Goal: Find specific page/section: Find specific page/section

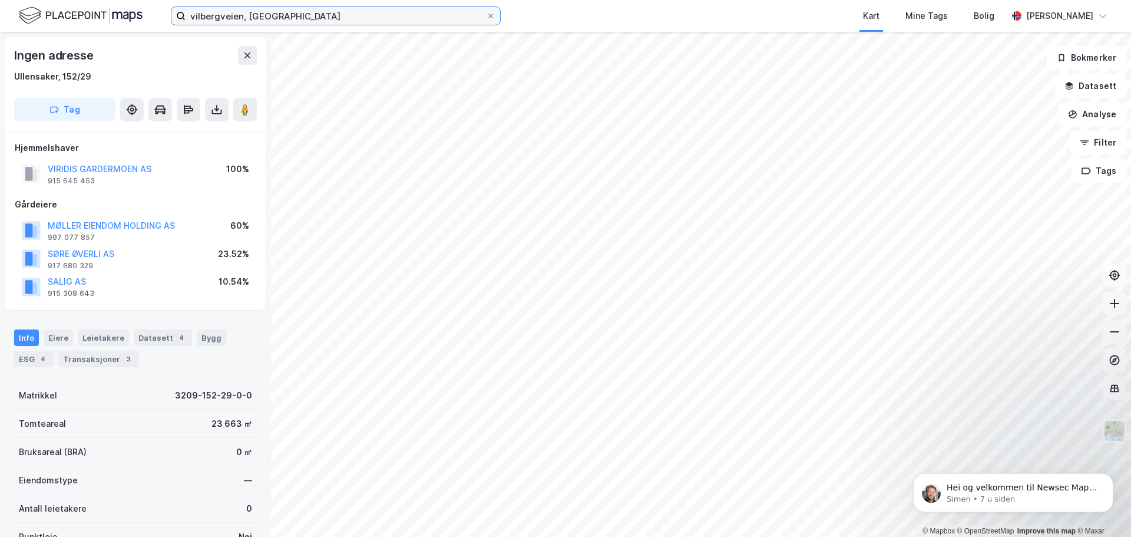
click at [233, 19] on input "vilbergveien, [GEOGRAPHIC_DATA]" at bounding box center [336, 16] width 300 height 18
click at [234, 19] on input "vilbergveien, [GEOGRAPHIC_DATA]" at bounding box center [336, 16] width 300 height 18
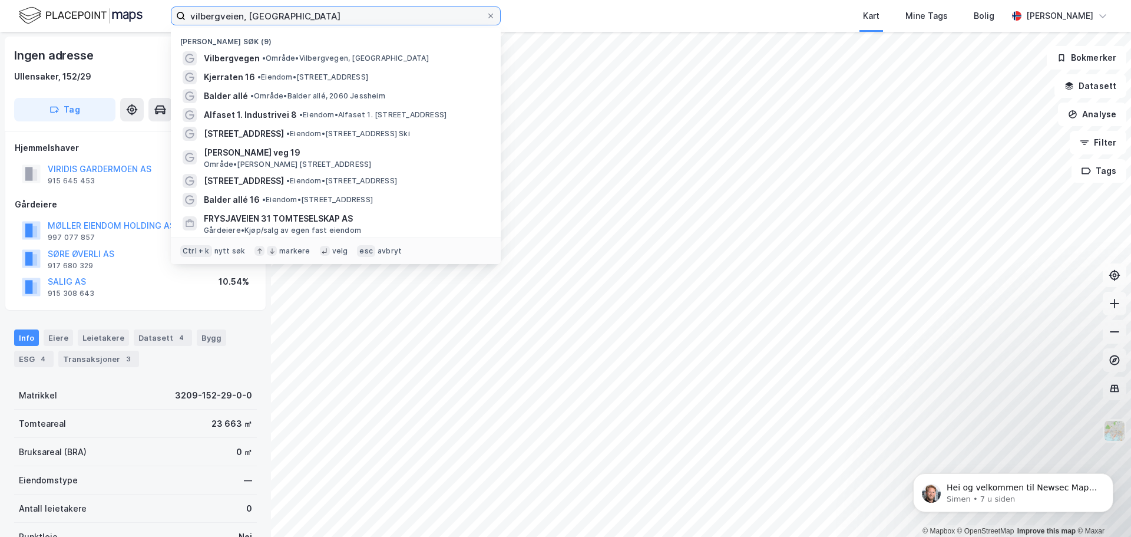
click at [234, 19] on input "vilbergveien, [GEOGRAPHIC_DATA]" at bounding box center [336, 16] width 300 height 18
click at [234, 18] on input "vilbergveien, [GEOGRAPHIC_DATA]" at bounding box center [336, 16] width 300 height 18
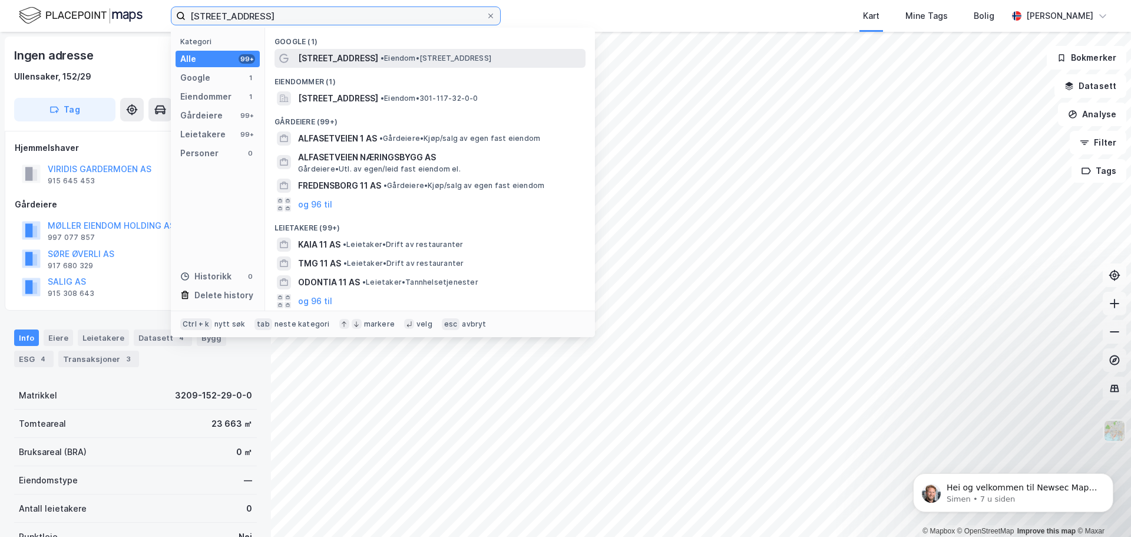
type input "[STREET_ADDRESS]"
click at [380, 59] on span "• Eiendom • [STREET_ADDRESS]" at bounding box center [435, 58] width 111 height 9
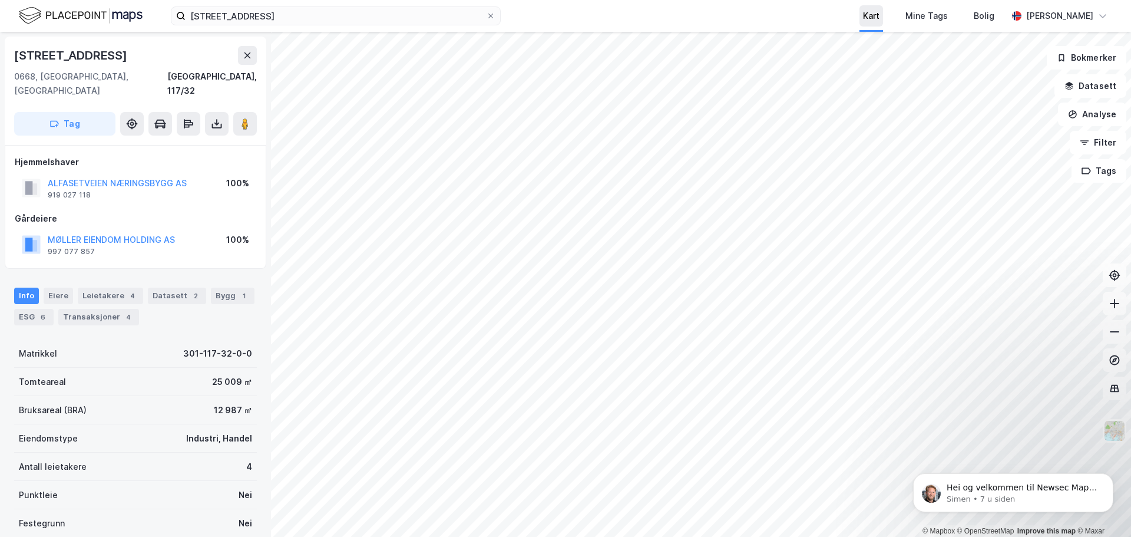
click at [879, 21] on div "Kart" at bounding box center [871, 16] width 16 height 14
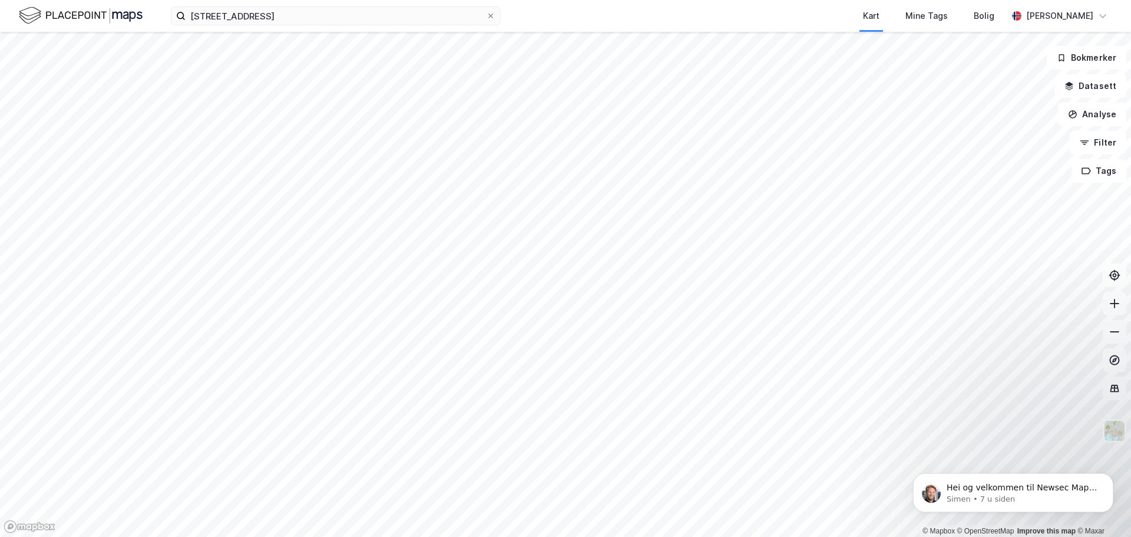
drag, startPoint x: 880, startPoint y: 19, endPoint x: 788, endPoint y: 7, distance: 92.6
click at [788, 7] on div "Kart Mine Tags Bolig" at bounding box center [782, 16] width 450 height 32
